Goal: Information Seeking & Learning: Learn about a topic

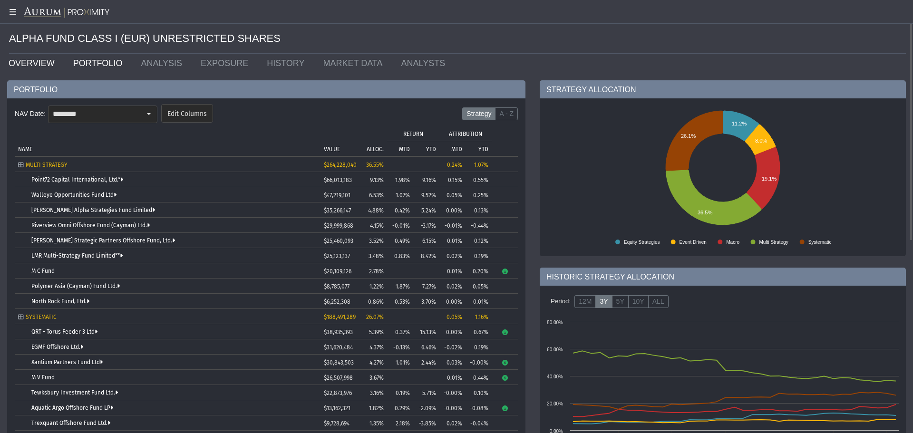
click at [46, 64] on link "OVERVIEW" at bounding box center [33, 63] width 65 height 19
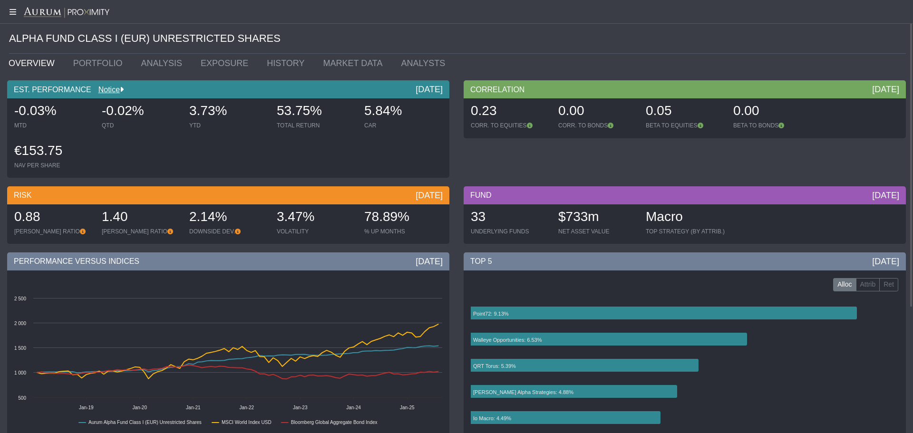
click at [586, 221] on div "$733m" at bounding box center [597, 218] width 78 height 20
click at [566, 221] on div "$733m" at bounding box center [597, 218] width 78 height 20
click at [271, 70] on link "HISTORY" at bounding box center [288, 63] width 56 height 19
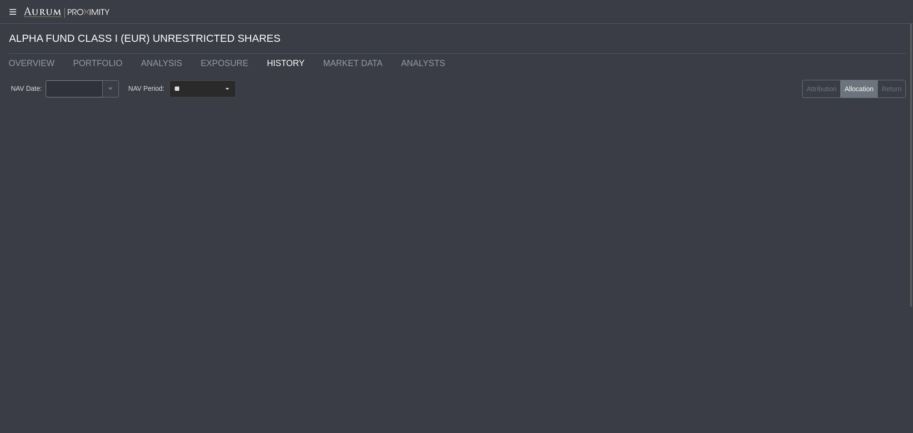
type input "********"
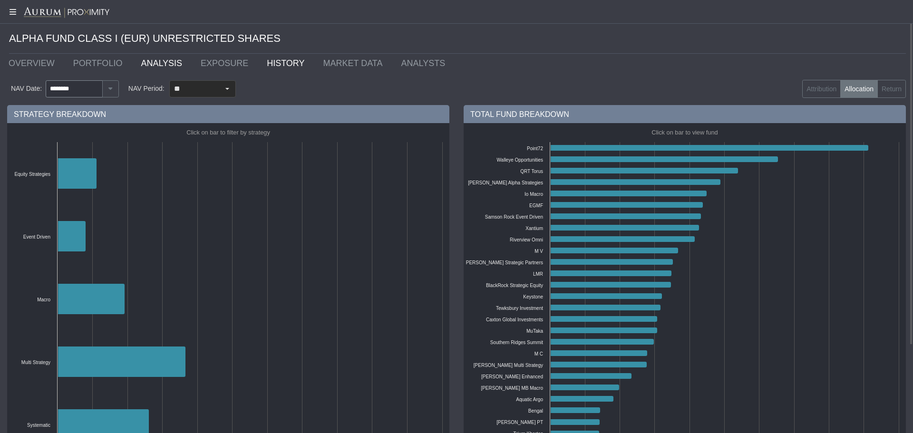
click at [136, 69] on link "ANALYSIS" at bounding box center [164, 63] width 60 height 19
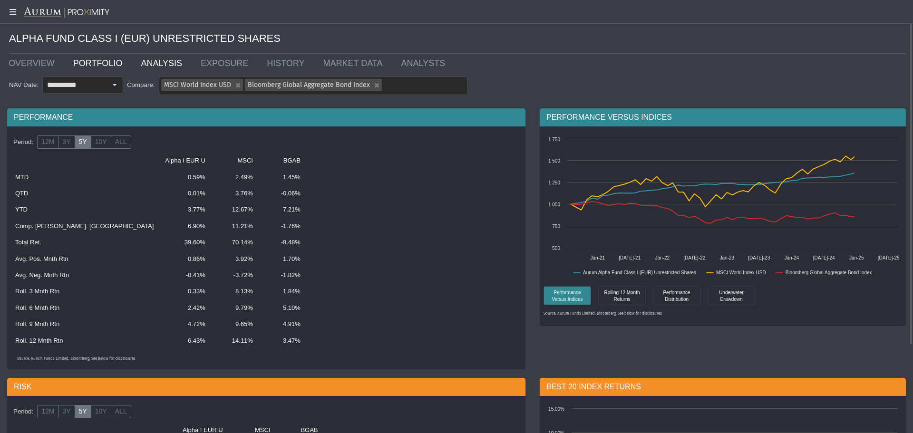
click at [100, 66] on link "PORTFOLIO" at bounding box center [100, 63] width 68 height 19
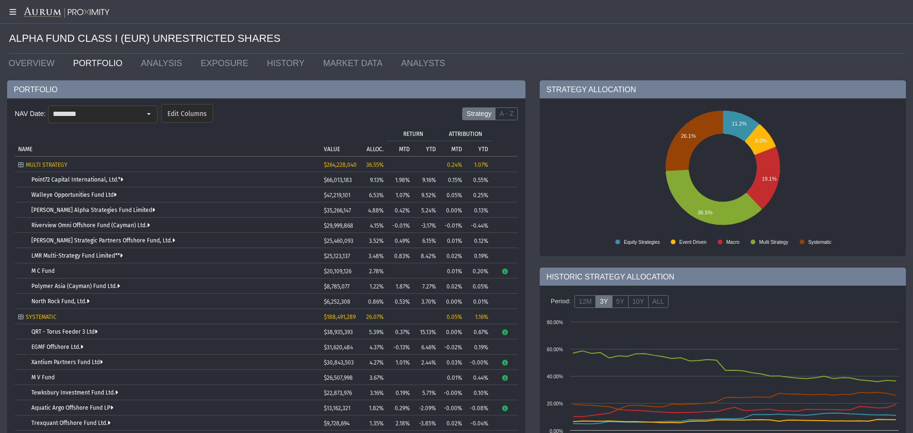
scroll to position [190, 0]
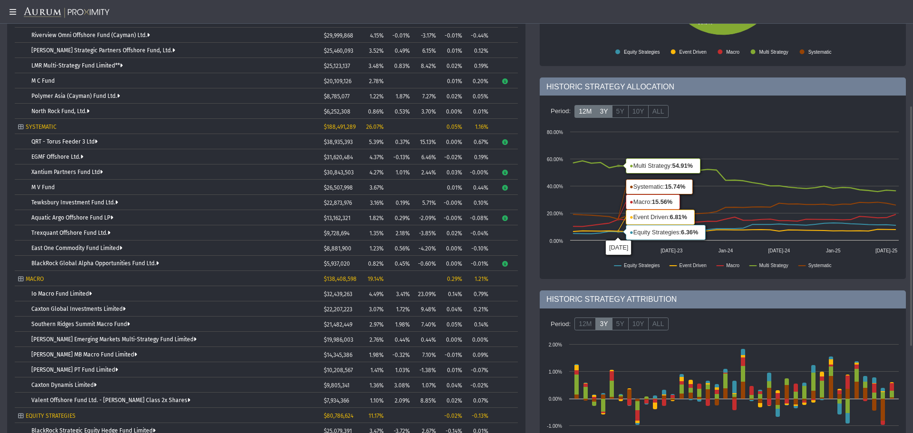
click at [587, 115] on label "12M" at bounding box center [584, 111] width 21 height 13
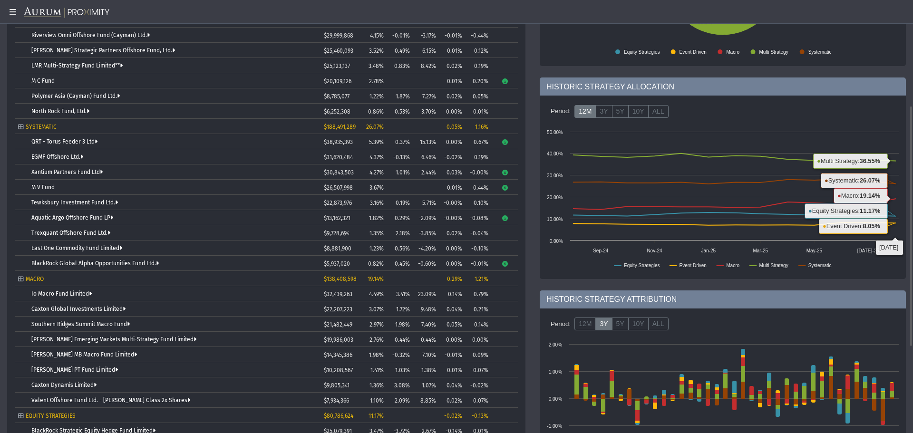
click at [882, 298] on div "HISTORIC STRATEGY ATTRIBUTION" at bounding box center [722, 299] width 366 height 18
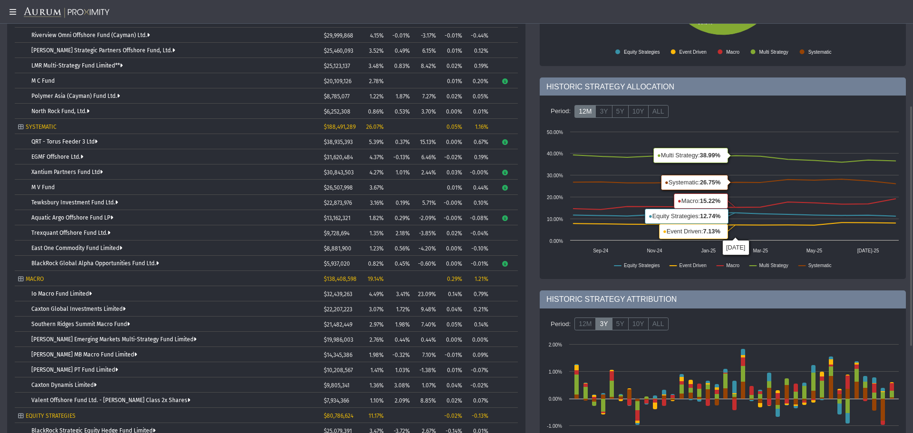
click at [849, 301] on div "HISTORIC STRATEGY ATTRIBUTION" at bounding box center [722, 299] width 366 height 18
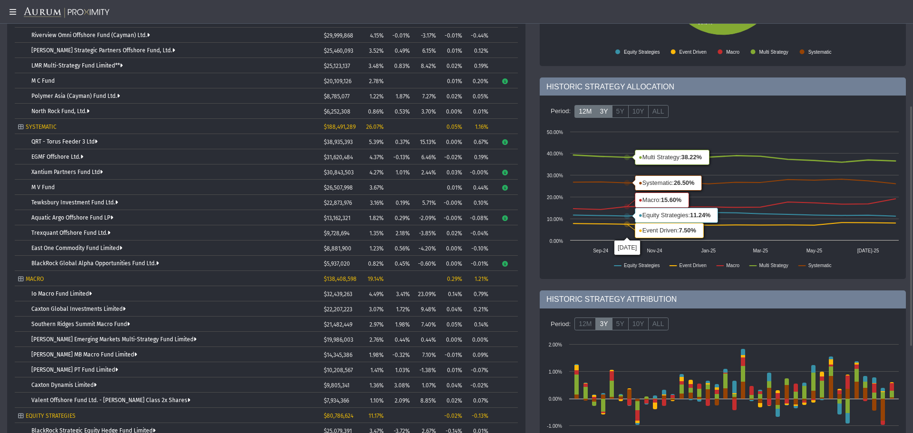
click at [604, 112] on label "3Y" at bounding box center [603, 111] width 17 height 13
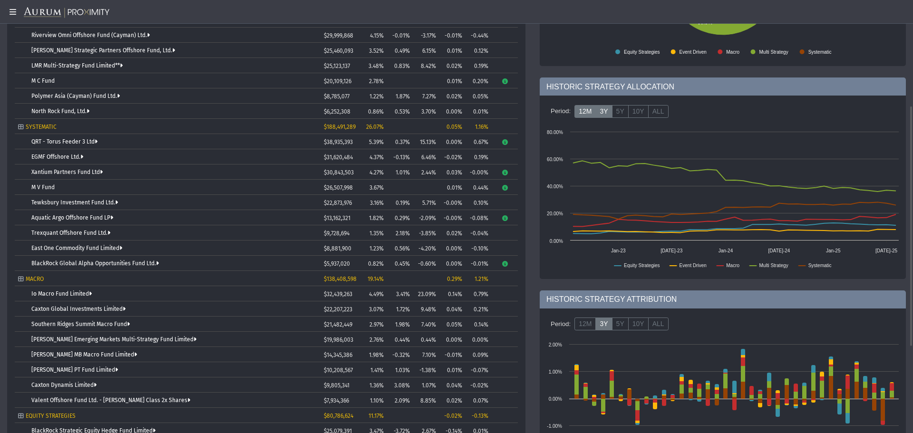
click at [582, 113] on label "12M" at bounding box center [584, 111] width 21 height 13
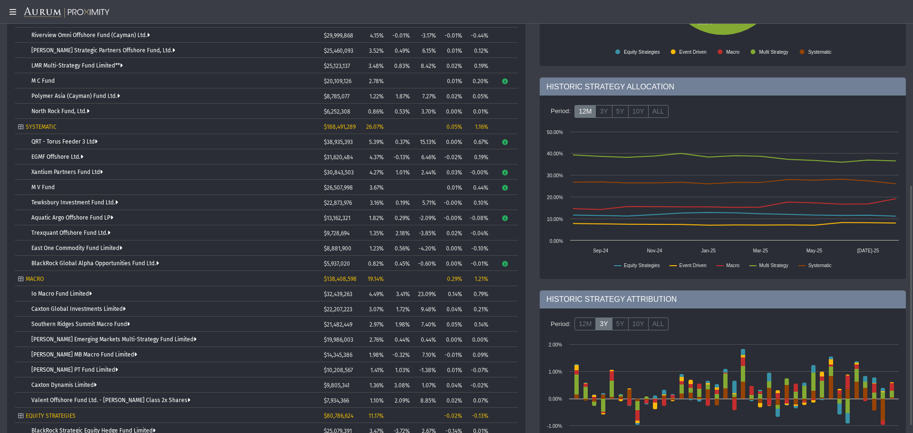
scroll to position [346, 0]
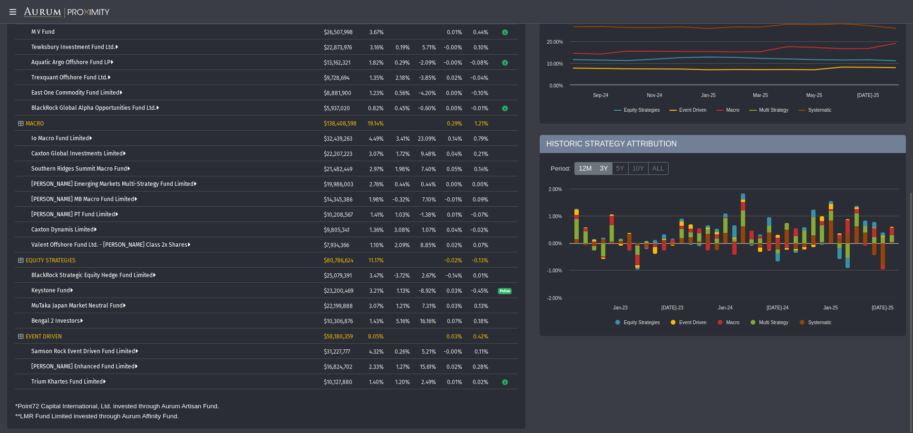
click at [583, 171] on label "12M" at bounding box center [584, 168] width 21 height 13
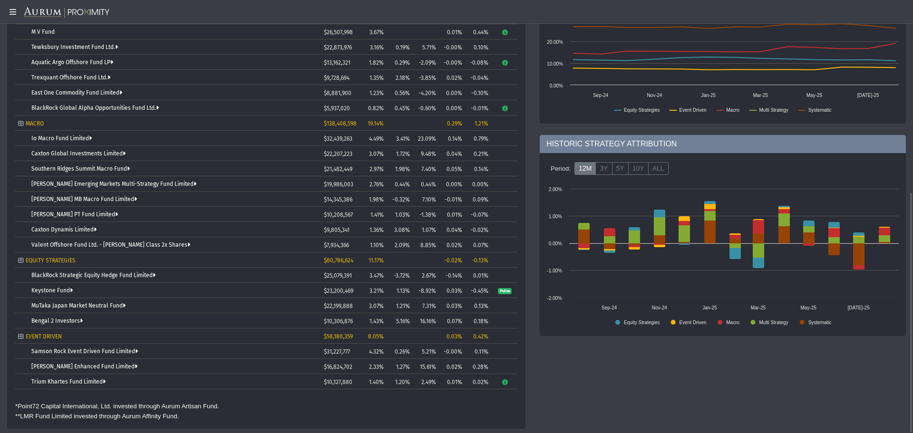
click at [836, 375] on div "STRATEGY ALLOCATION Created with Highcharts 11.4.8 11.2% 8.0% 19.1% 36.5% 26.1%…" at bounding box center [722, 80] width 380 height 691
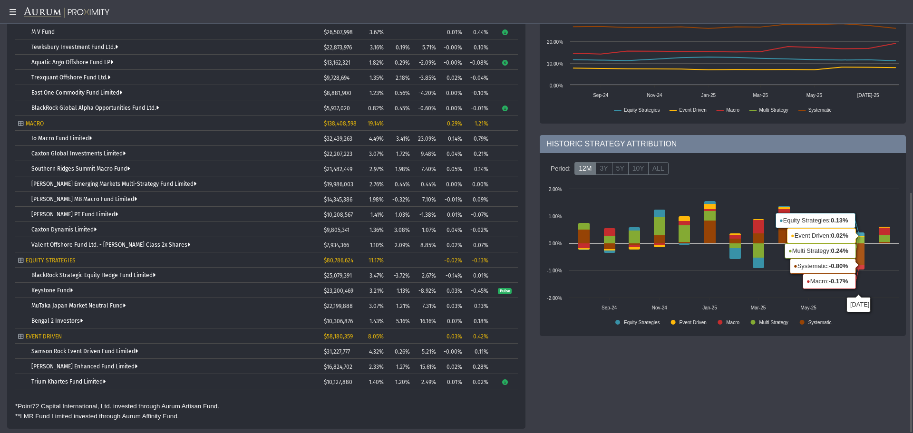
click at [844, 375] on div "STRATEGY ALLOCATION Created with Highcharts 11.4.8 11.2% 8.0% 19.1% 36.5% 26.1%…" at bounding box center [722, 80] width 380 height 691
